Goal: Information Seeking & Learning: Learn about a topic

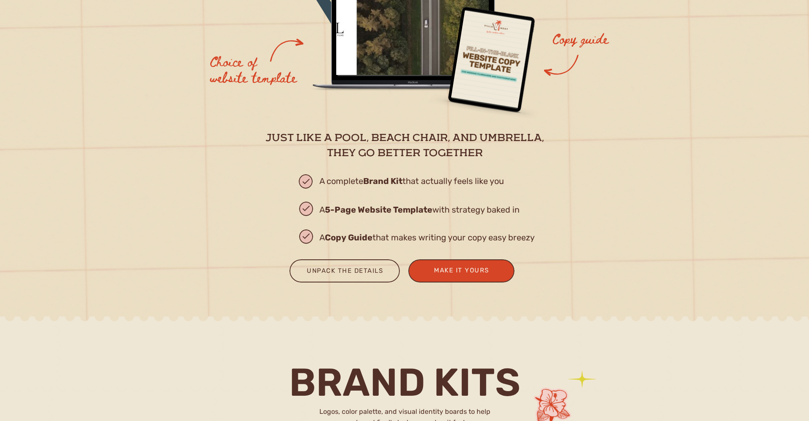
scroll to position [1062, 0]
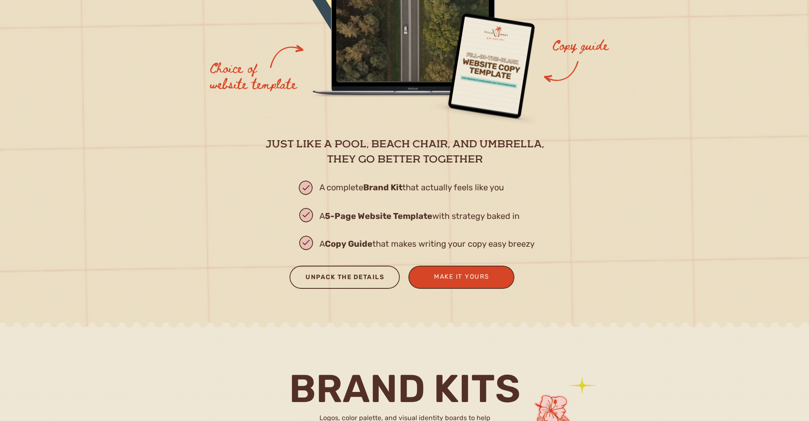
click at [334, 283] on div "Unpack the Details" at bounding box center [344, 279] width 95 height 14
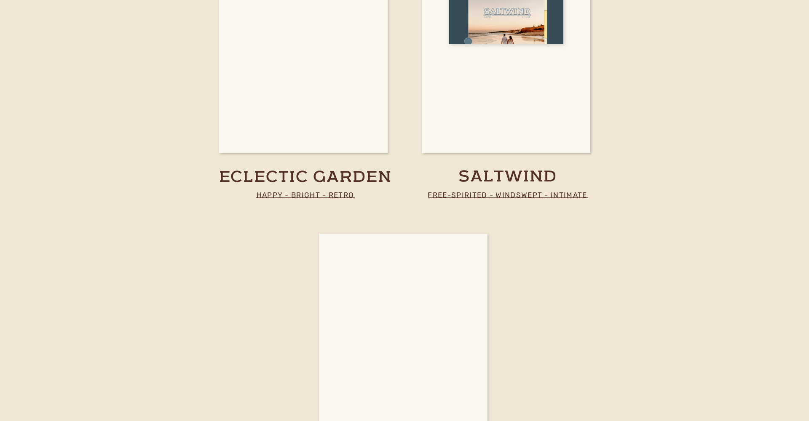
scroll to position [1969, 0]
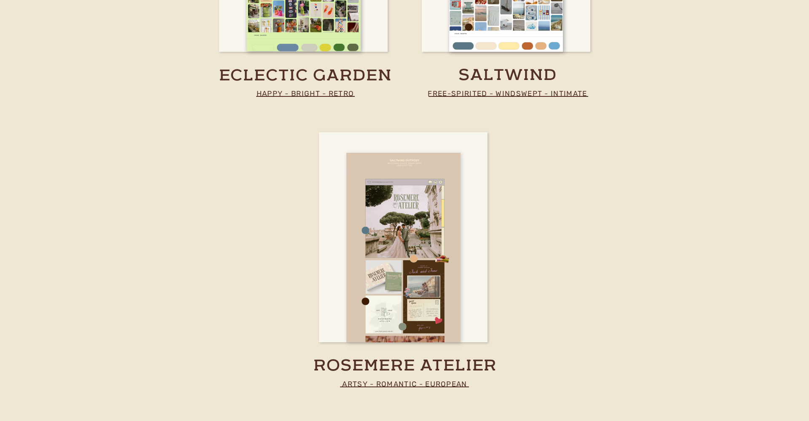
click at [424, 270] on div at bounding box center [403, 248] width 114 height 190
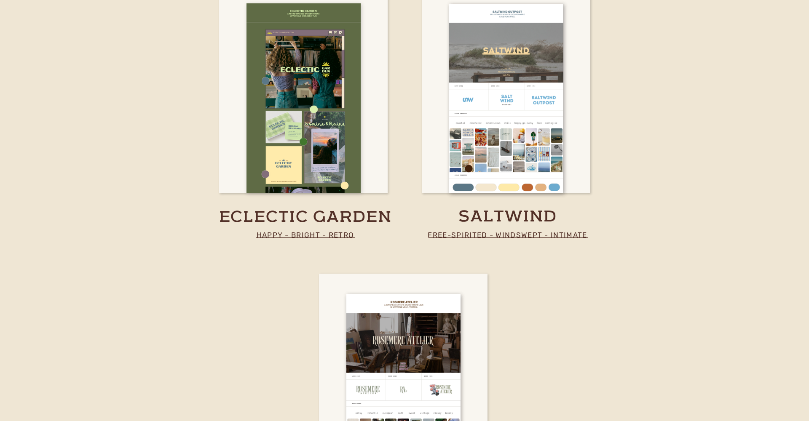
scroll to position [1886, 0]
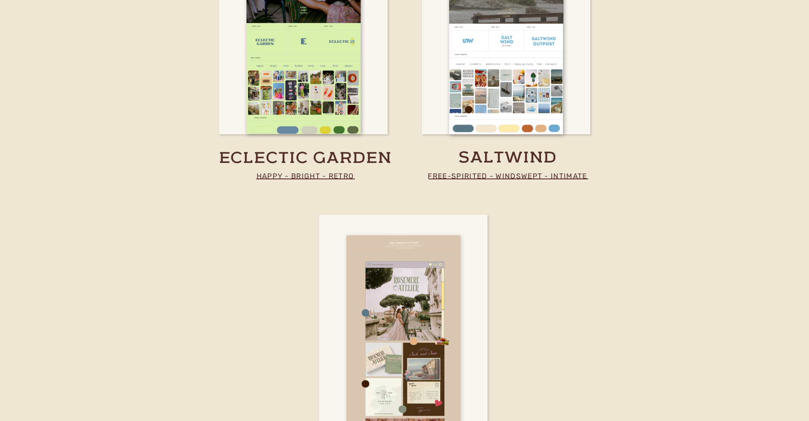
click at [420, 309] on div at bounding box center [403, 330] width 114 height 190
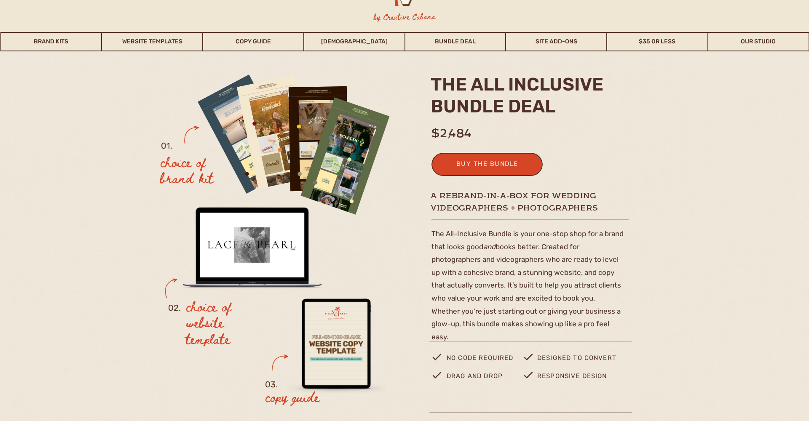
scroll to position [40, 0]
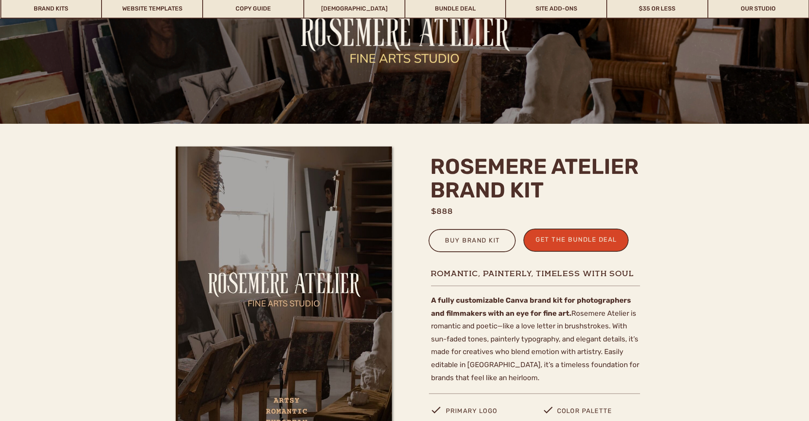
scroll to position [101, 0]
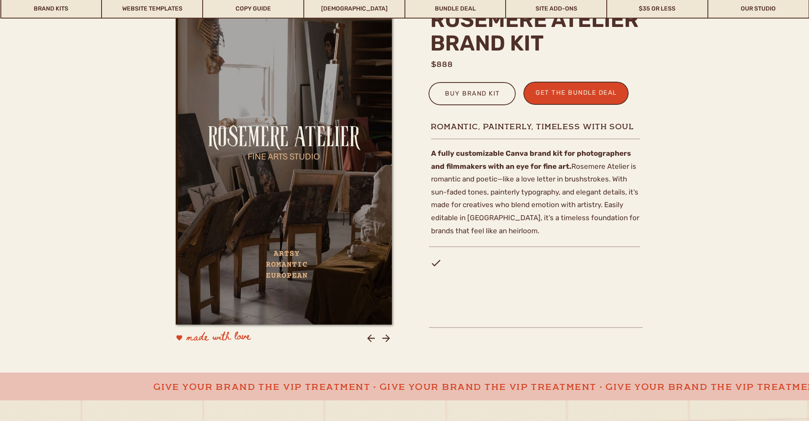
scroll to position [267, 0]
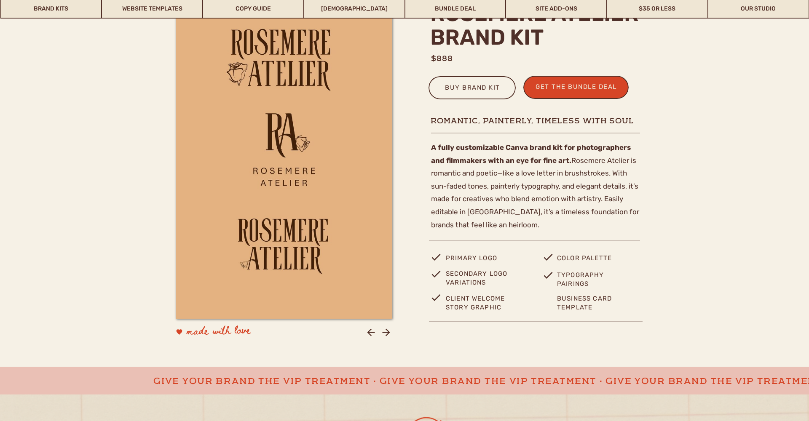
drag, startPoint x: 214, startPoint y: 132, endPoint x: 262, endPoint y: 132, distance: 48.0
click at [262, 132] on div at bounding box center [284, 156] width 216 height 325
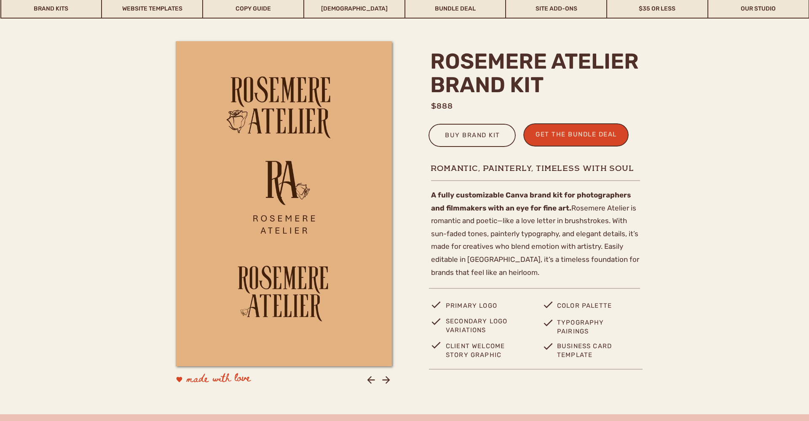
scroll to position [219, 0]
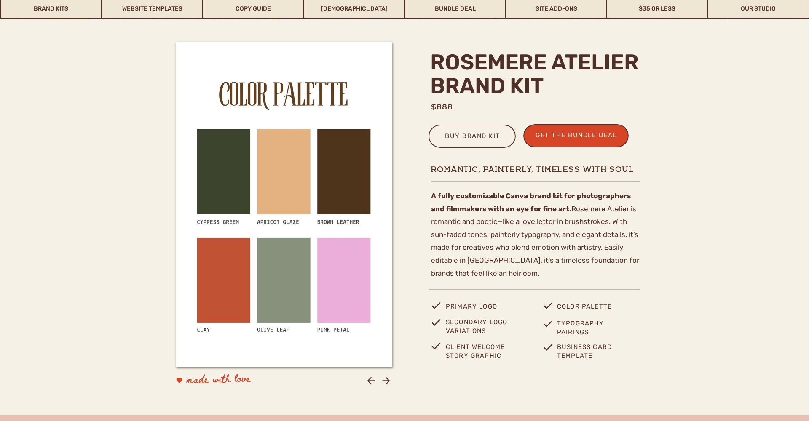
drag, startPoint x: 235, startPoint y: 76, endPoint x: 362, endPoint y: 179, distance: 162.9
click at [362, 179] on div at bounding box center [284, 204] width 216 height 325
click at [375, 379] on icon at bounding box center [370, 380] width 11 height 11
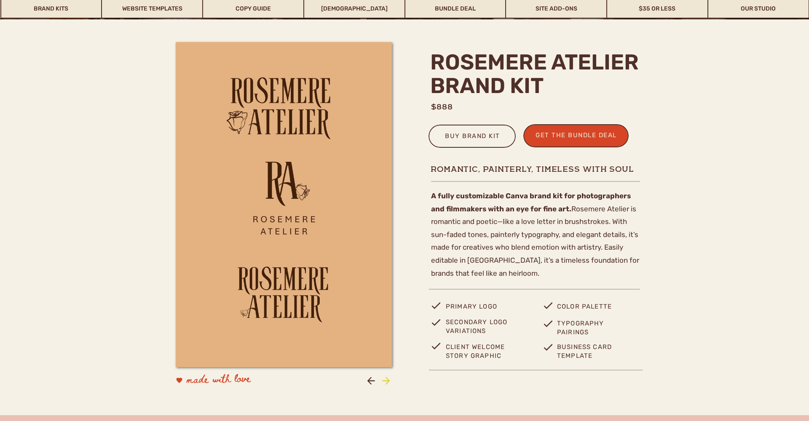
click at [386, 380] on icon at bounding box center [385, 380] width 11 height 11
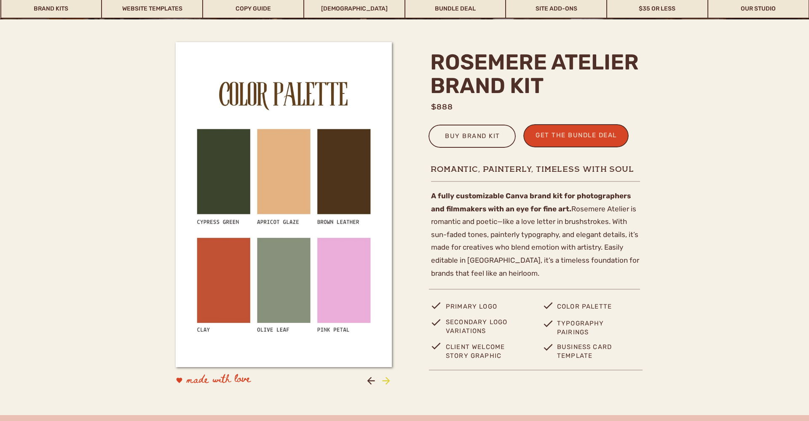
click at [386, 380] on icon at bounding box center [385, 380] width 11 height 11
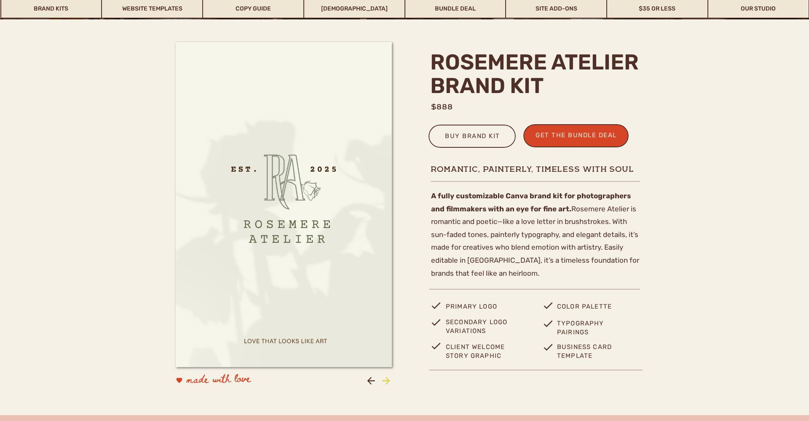
click at [387, 384] on icon at bounding box center [386, 381] width 8 height 8
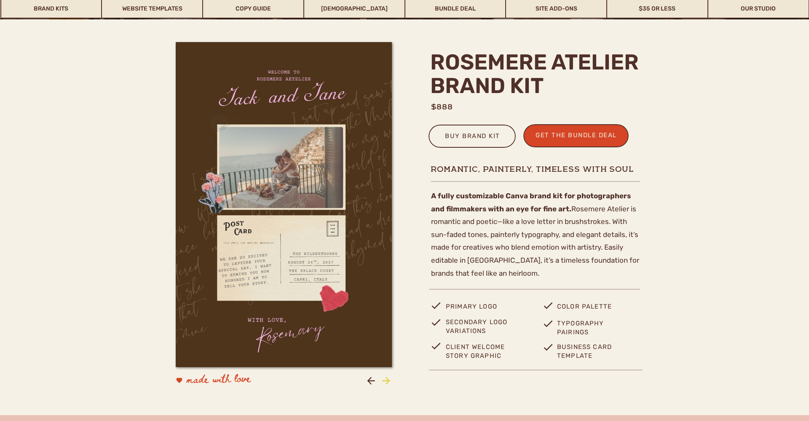
click at [385, 380] on icon at bounding box center [385, 380] width 11 height 11
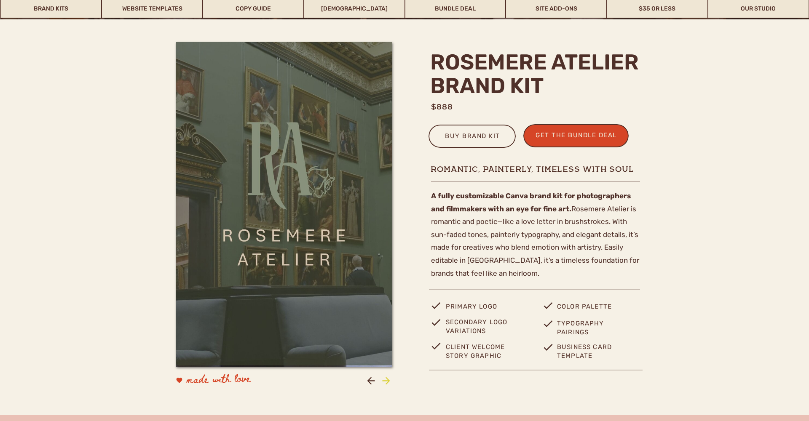
click at [385, 380] on icon at bounding box center [385, 380] width 11 height 11
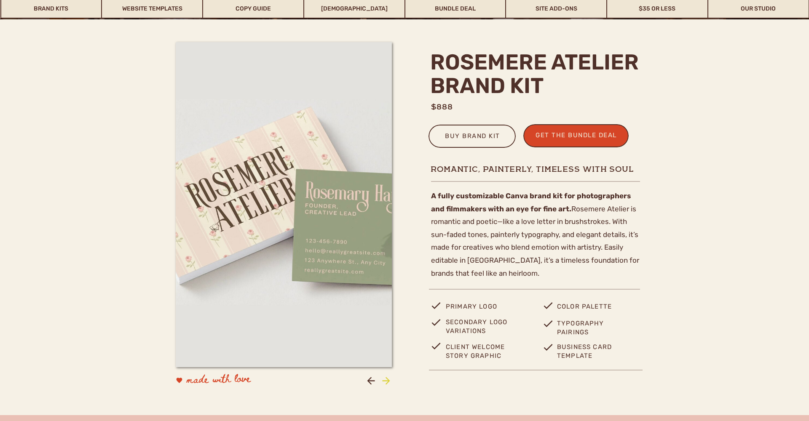
click at [385, 380] on icon at bounding box center [385, 380] width 11 height 11
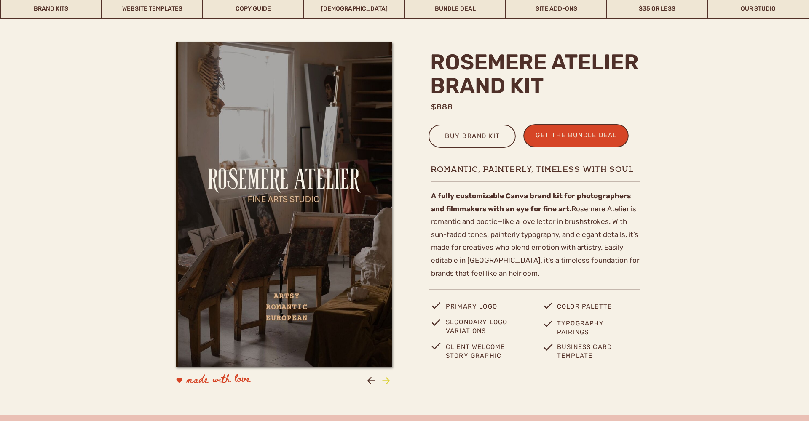
click at [385, 380] on icon at bounding box center [385, 380] width 11 height 11
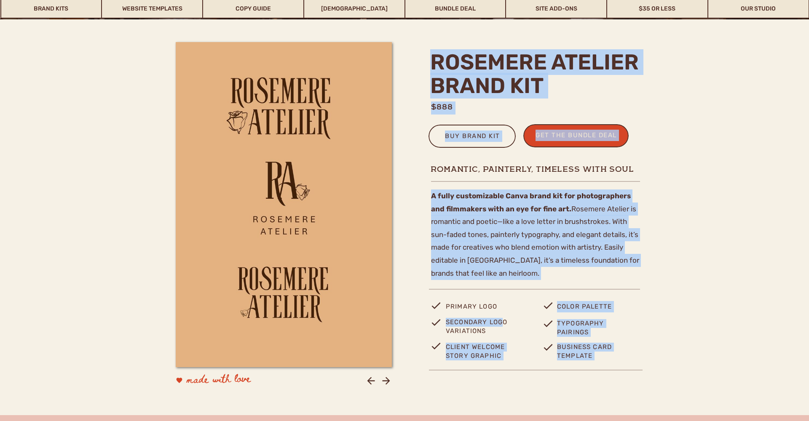
drag, startPoint x: 443, startPoint y: 306, endPoint x: 494, endPoint y: 326, distance: 54.2
click at [494, 326] on p "Secondary logo variations" at bounding box center [483, 326] width 74 height 16
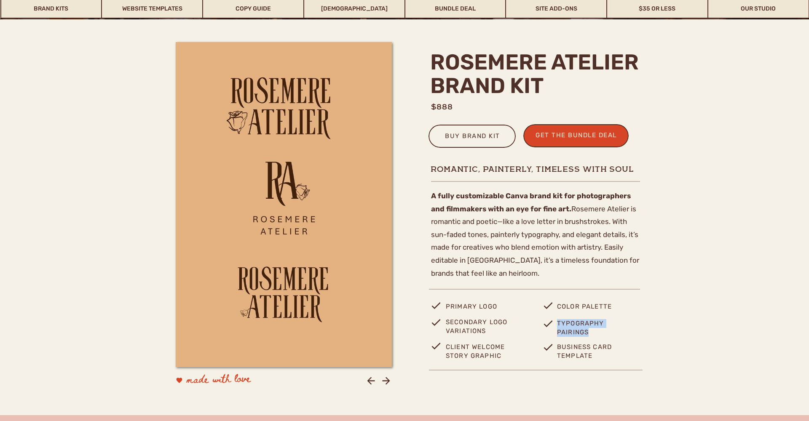
drag, startPoint x: 558, startPoint y: 323, endPoint x: 597, endPoint y: 333, distance: 40.7
click at [597, 333] on p "Typography pairings" at bounding box center [587, 327] width 60 height 16
drag, startPoint x: 558, startPoint y: 344, endPoint x: 601, endPoint y: 353, distance: 43.9
click at [601, 353] on p "business card template" at bounding box center [592, 351] width 71 height 17
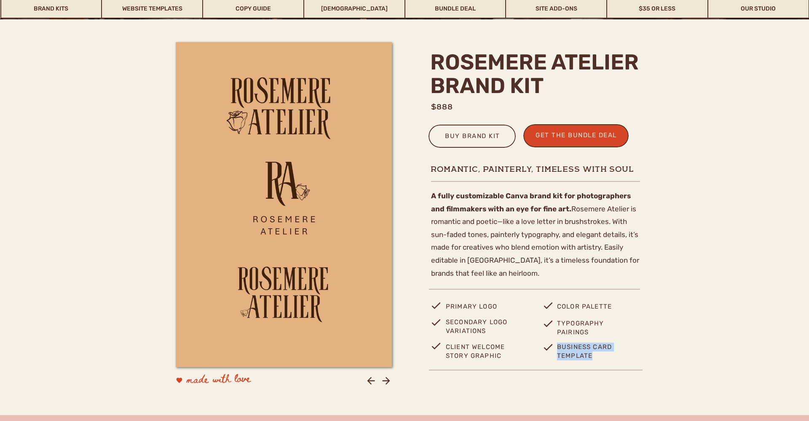
click at [601, 352] on p "business card template" at bounding box center [592, 351] width 71 height 17
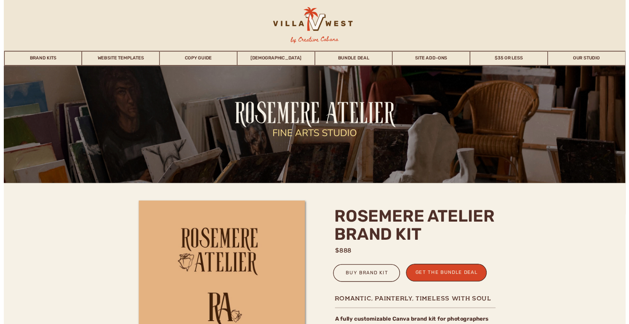
scroll to position [0, 0]
